Goal: Task Accomplishment & Management: Complete application form

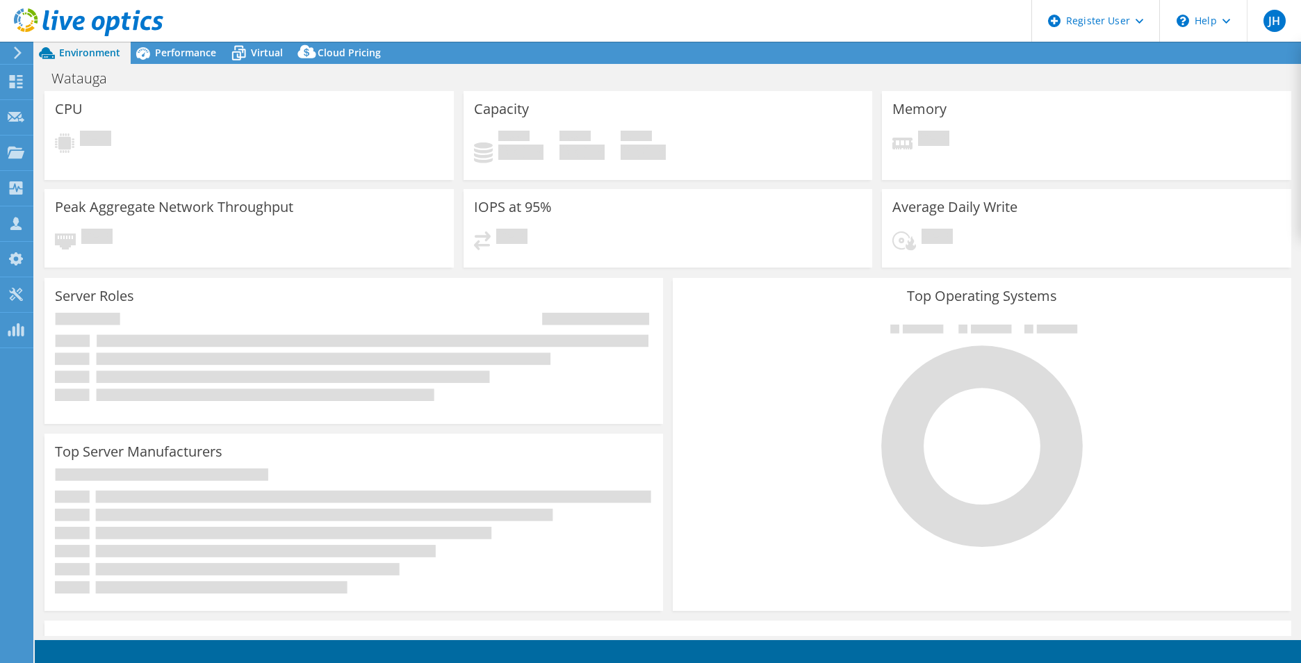
select select "USD"
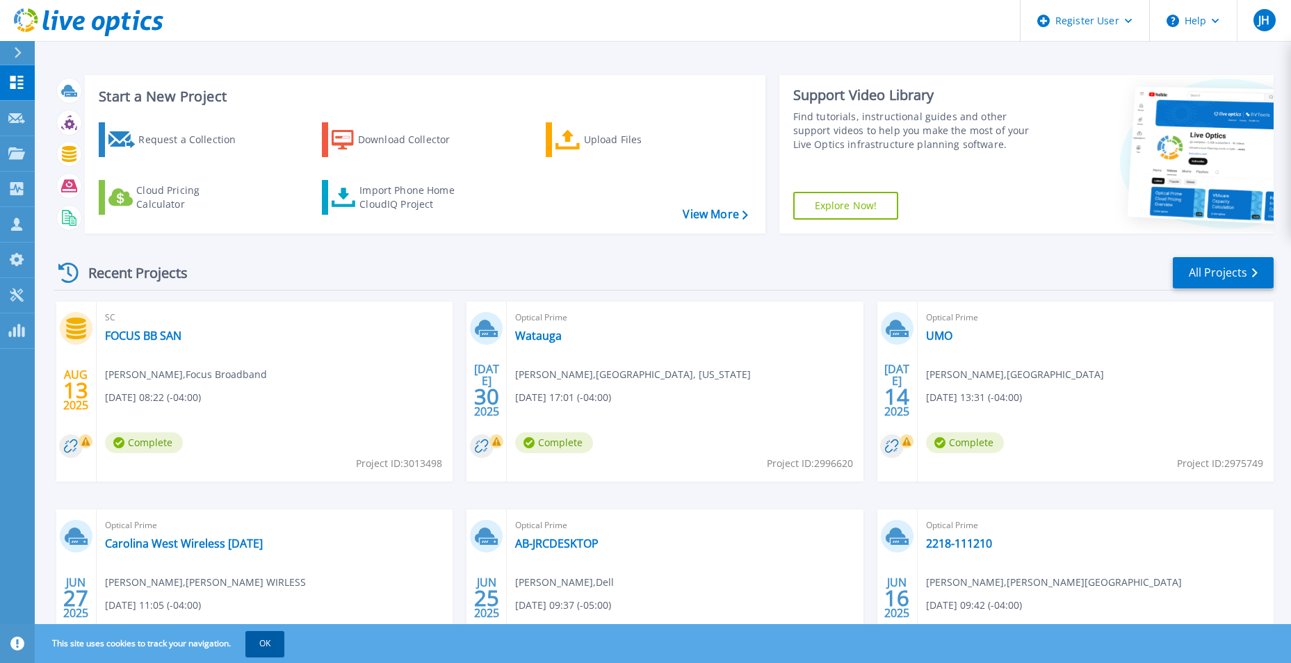
click at [266, 647] on button "OK" at bounding box center [264, 643] width 39 height 25
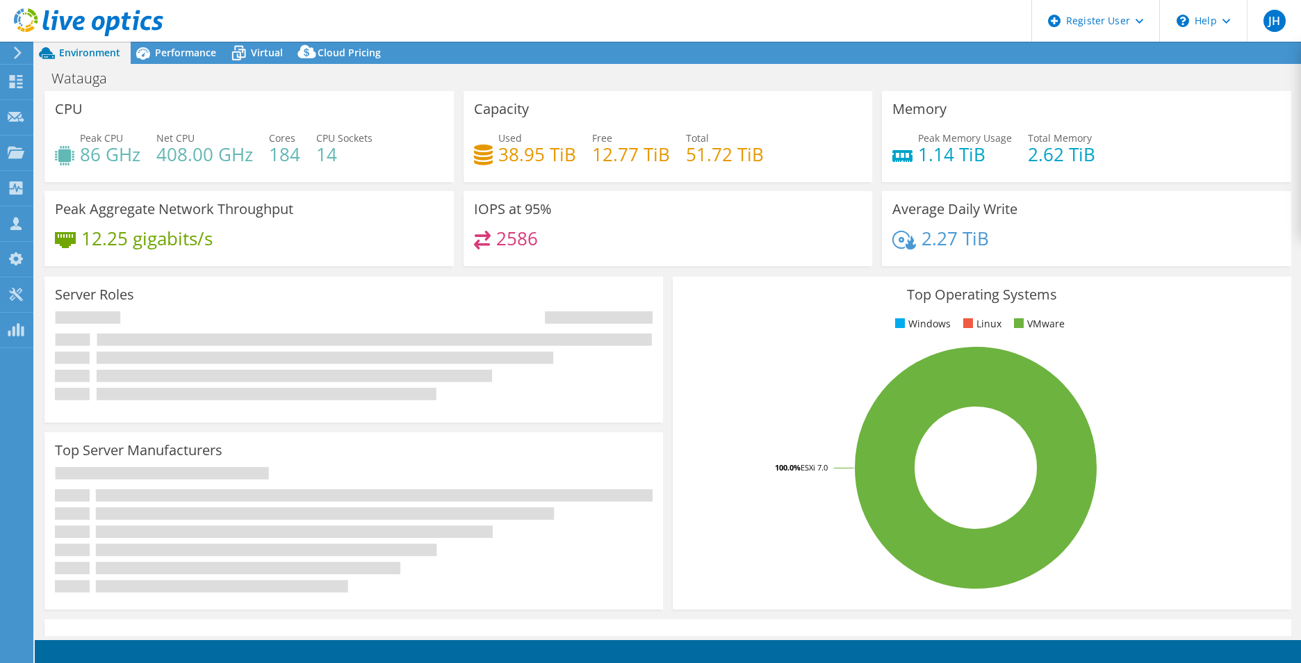
select select "USD"
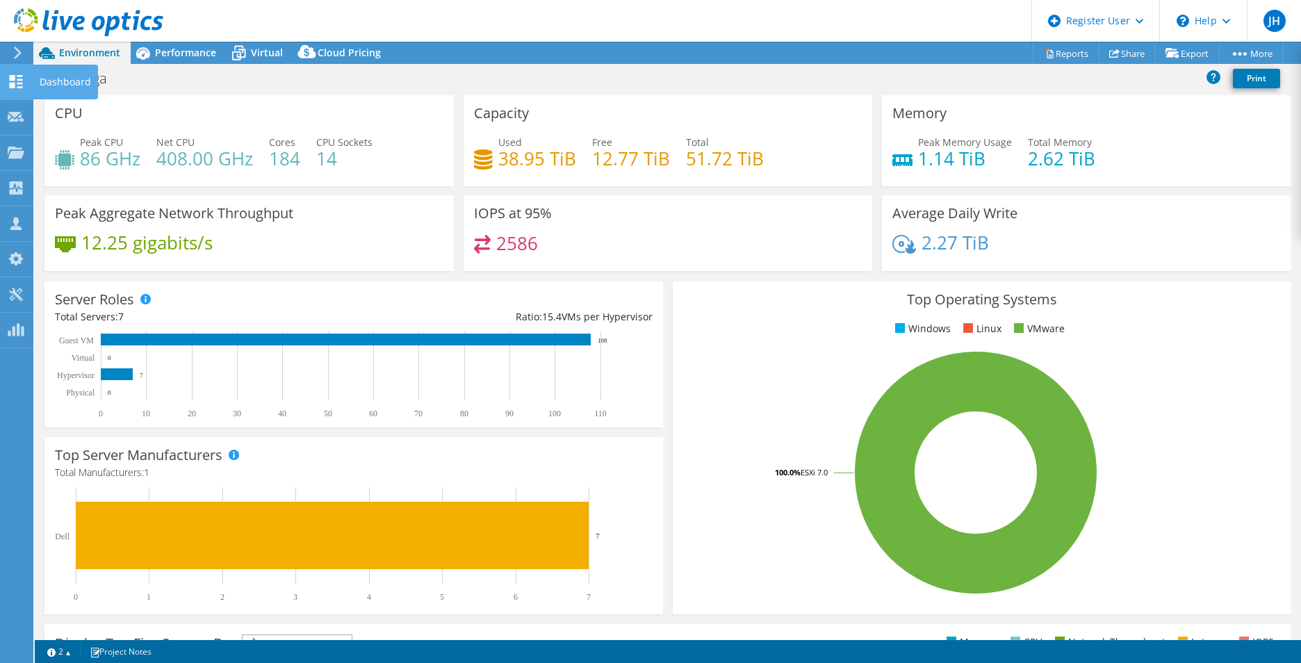
click at [10, 81] on icon at bounding box center [16, 81] width 17 height 13
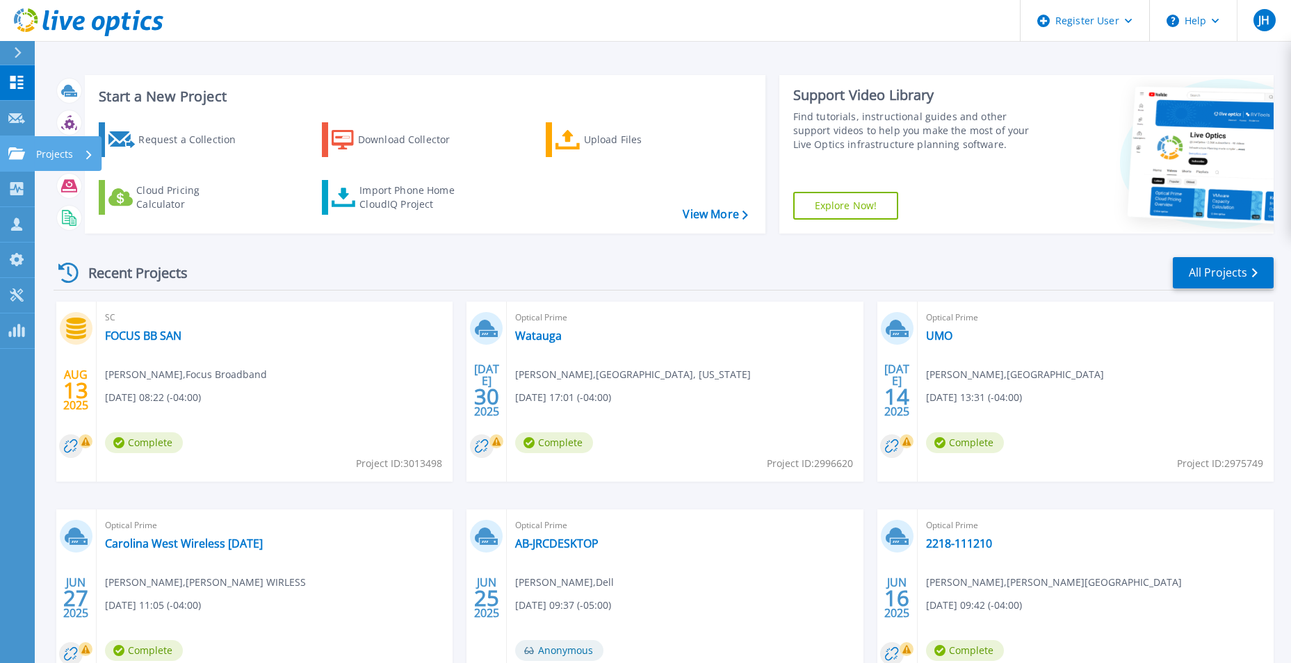
click at [12, 147] on div at bounding box center [16, 153] width 17 height 13
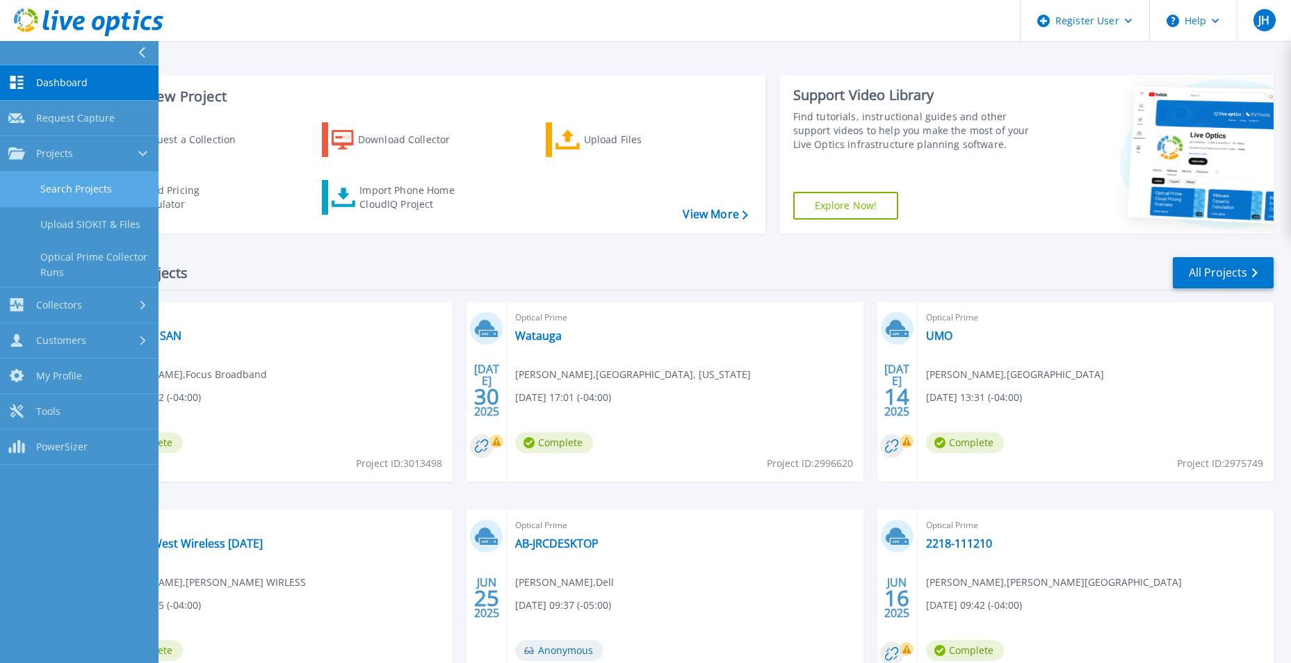
click at [81, 179] on link "Search Projects" at bounding box center [79, 189] width 158 height 35
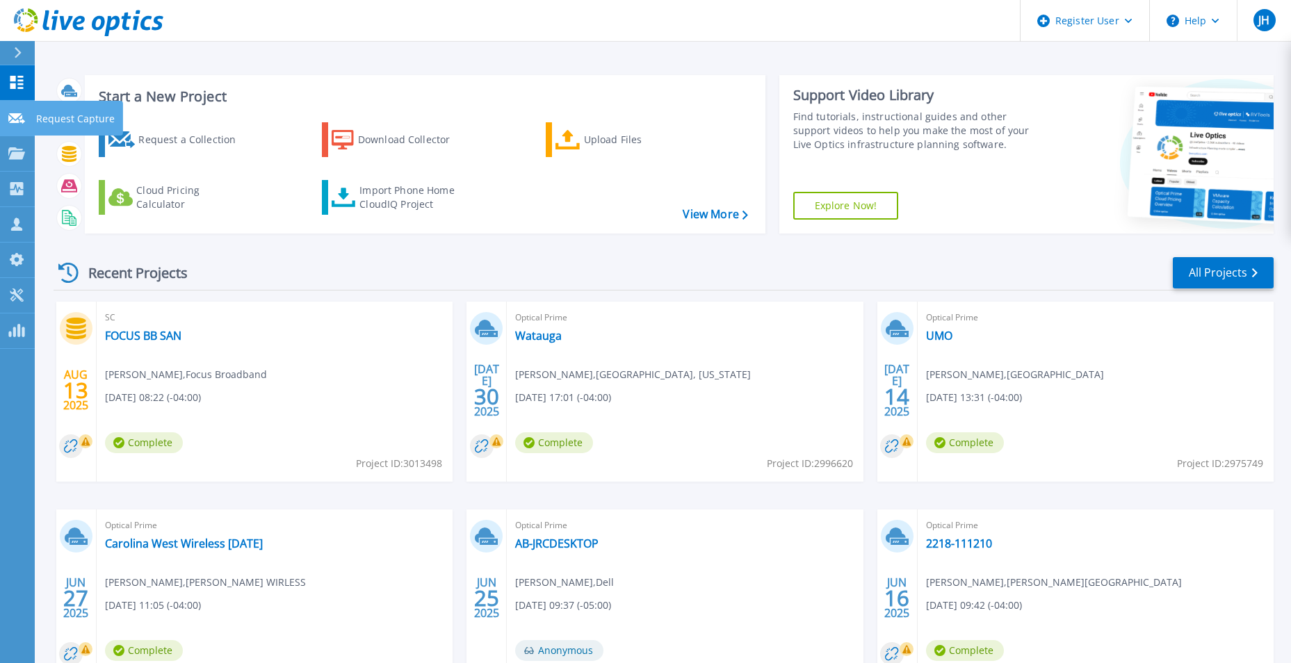
click at [4, 125] on link "Request Capture Request Capture" at bounding box center [17, 118] width 35 height 35
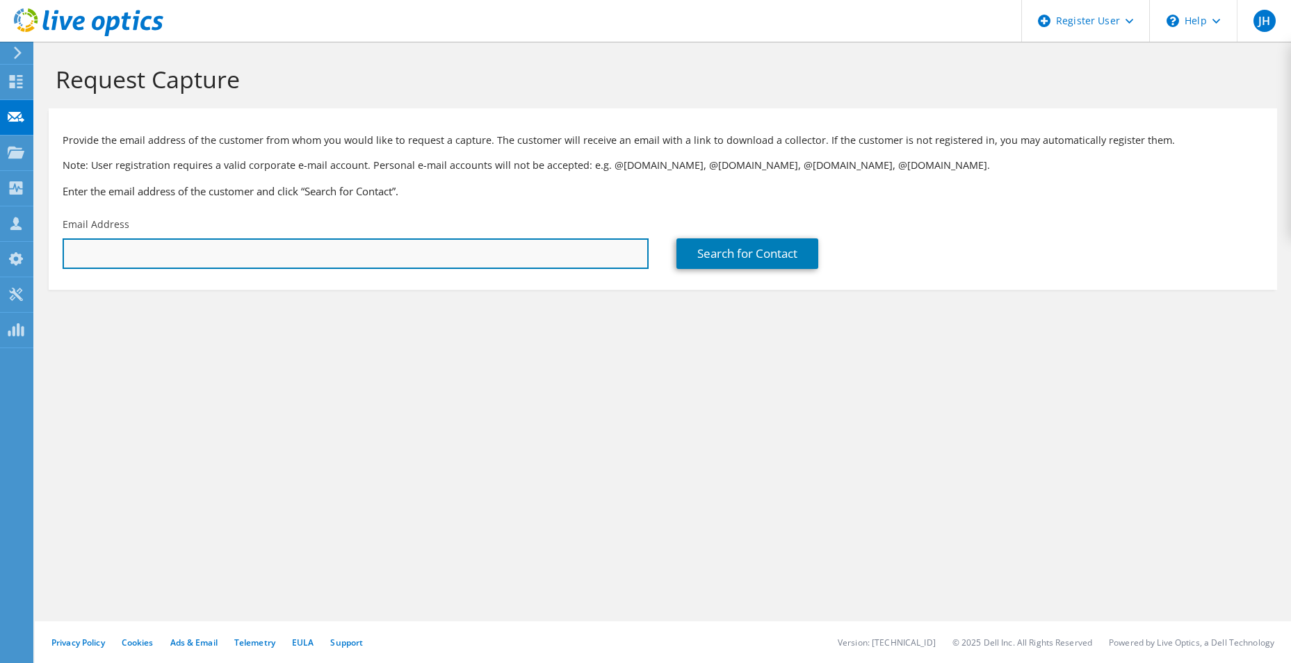
click at [224, 256] on input "text" at bounding box center [356, 253] width 586 height 31
paste input "[EMAIL_ADDRESS][DOMAIN_NAME]"
type input "[EMAIL_ADDRESS][DOMAIN_NAME]"
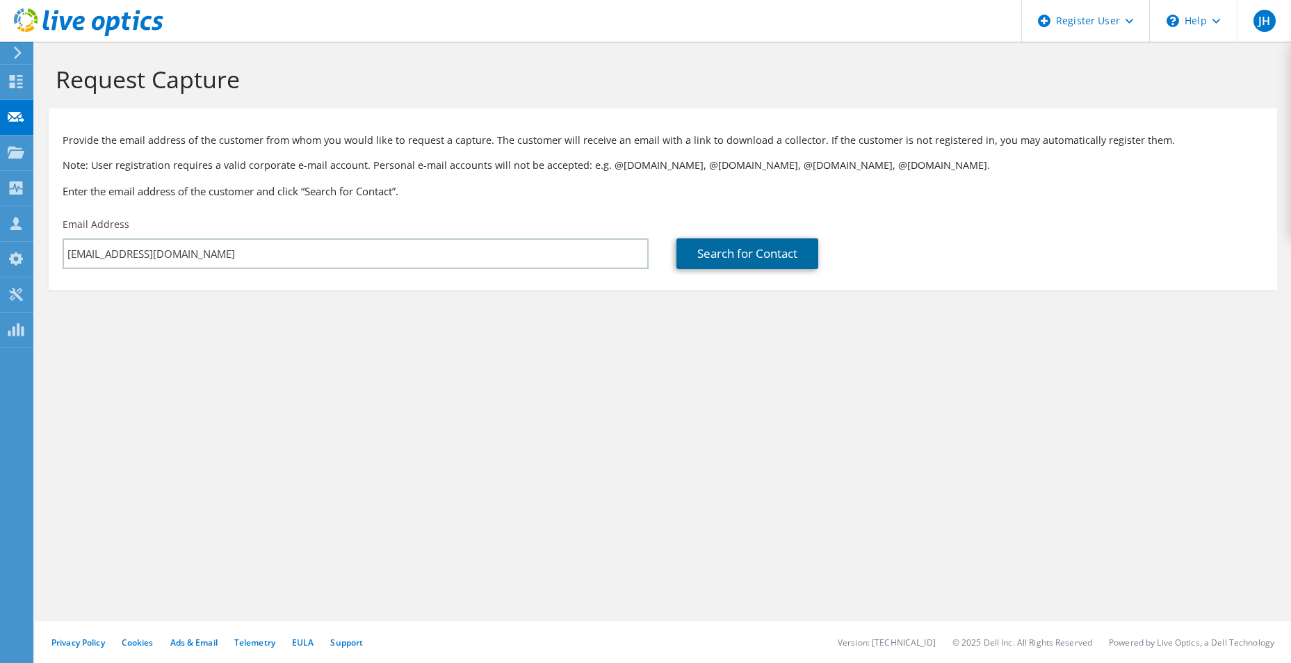
click at [715, 252] on link "Search for Contact" at bounding box center [747, 253] width 142 height 31
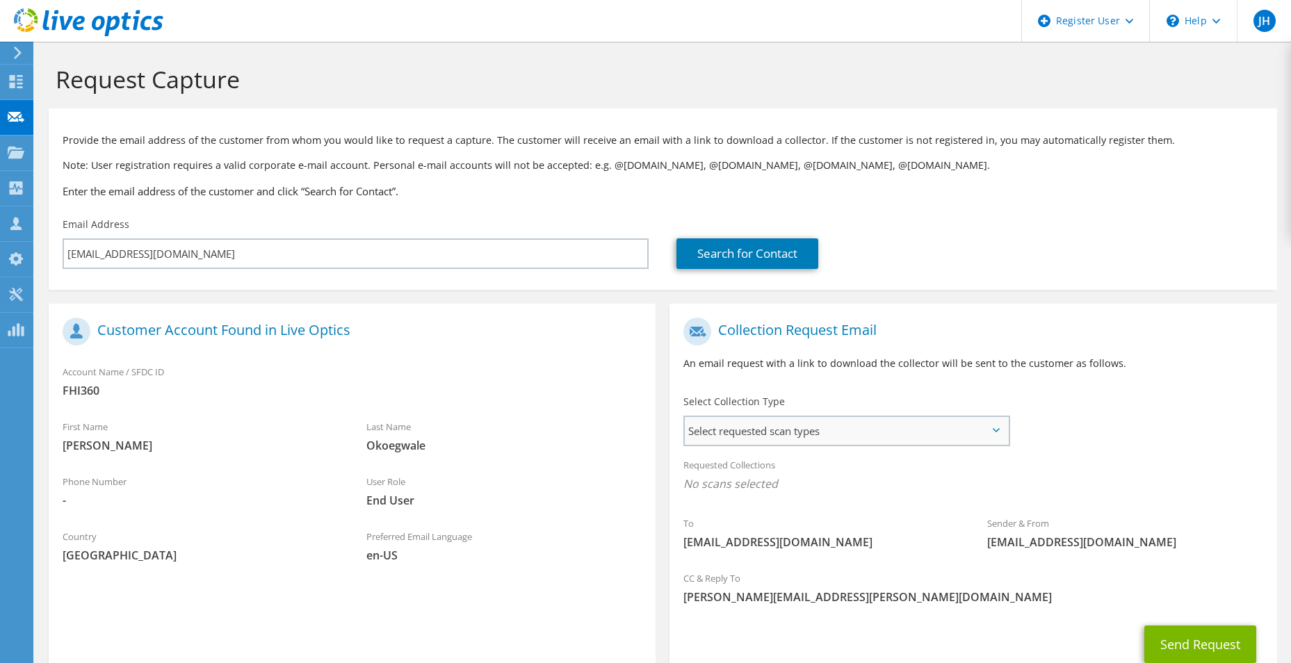
click at [806, 423] on span "Select requested scan types" at bounding box center [846, 431] width 323 height 28
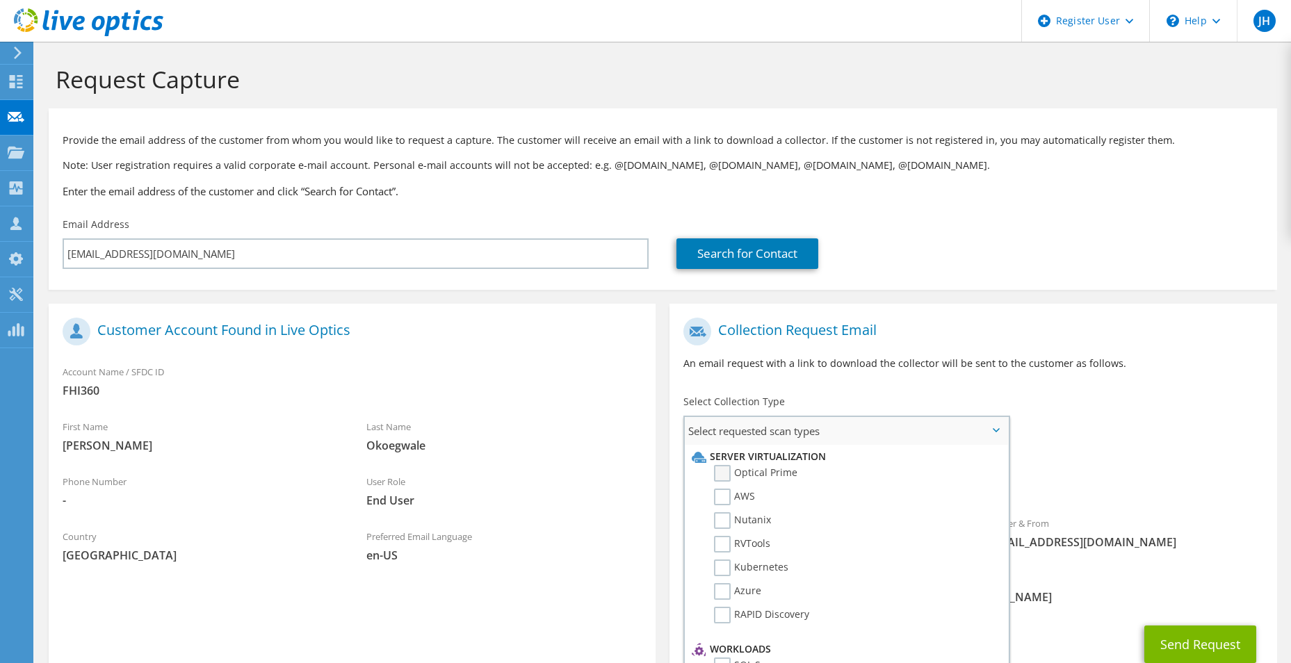
click at [719, 478] on label "Optical Prime" at bounding box center [755, 473] width 83 height 17
click at [0, 0] on input "Optical Prime" at bounding box center [0, 0] width 0 height 0
click at [1094, 441] on div "To [EMAIL_ADDRESS][DOMAIN_NAME] Sender & From [EMAIL_ADDRESS][DOMAIN_NAME]" at bounding box center [972, 439] width 607 height 257
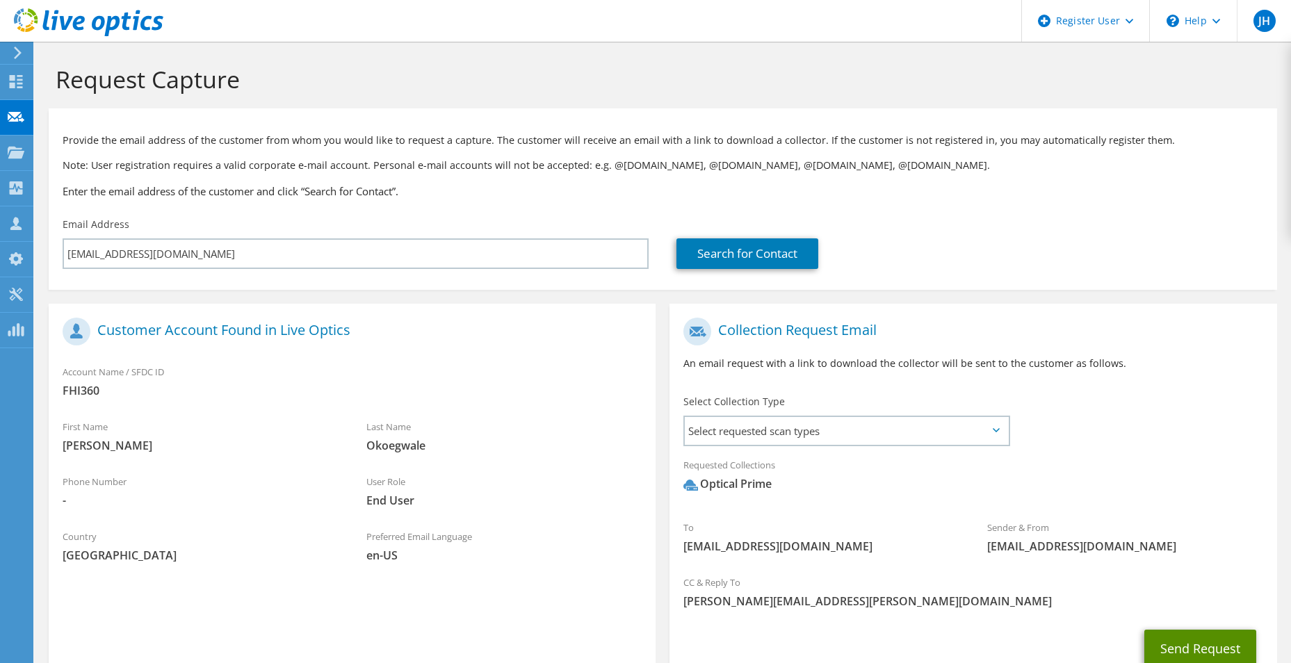
click at [1185, 634] on button "Send Request" at bounding box center [1200, 649] width 112 height 38
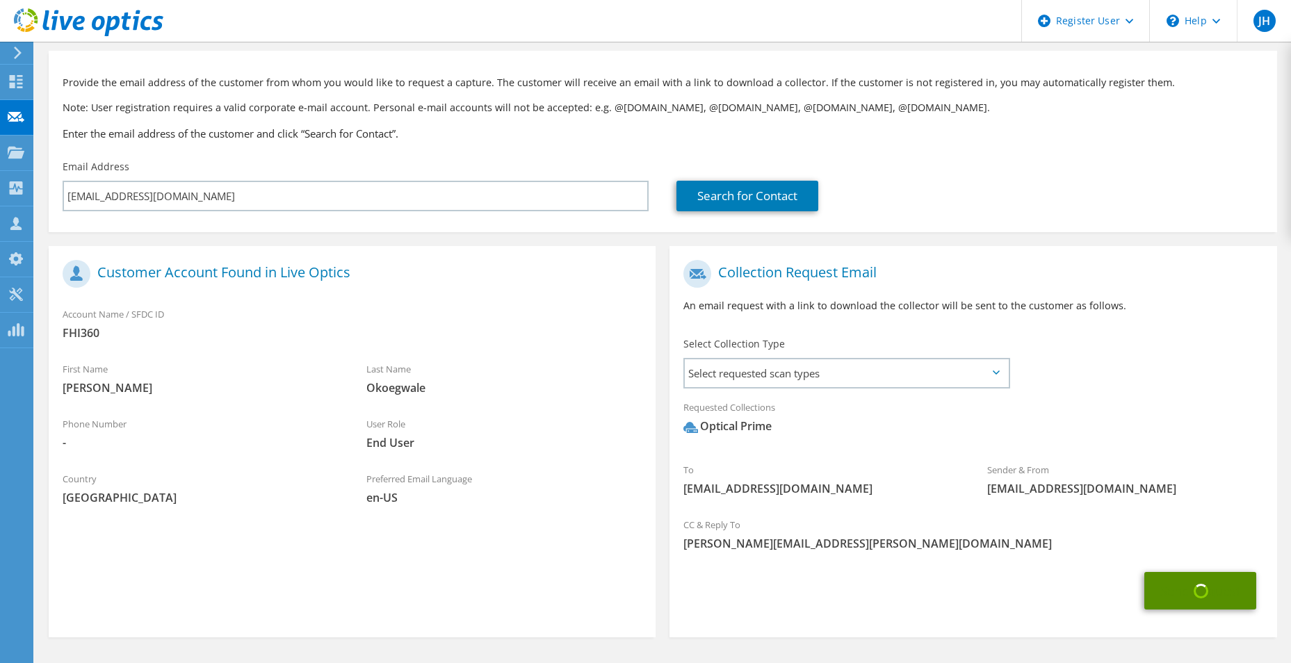
scroll to position [101, 0]
